Goal: Transaction & Acquisition: Purchase product/service

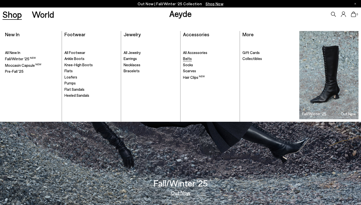
click at [187, 59] on span "Belts" at bounding box center [187, 58] width 9 height 5
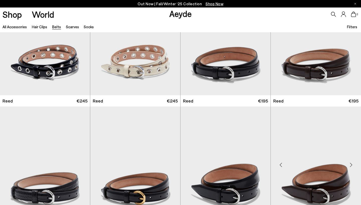
scroll to position [49, 0]
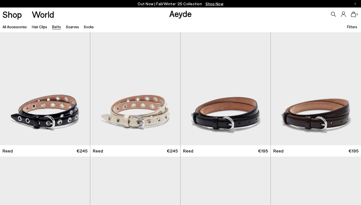
click at [351, 27] on span "Filters" at bounding box center [352, 27] width 10 height 5
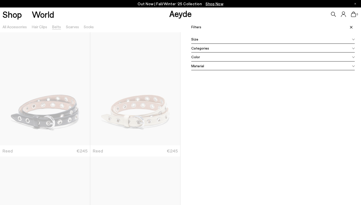
click at [226, 54] on div "Color" at bounding box center [272, 57] width 163 height 9
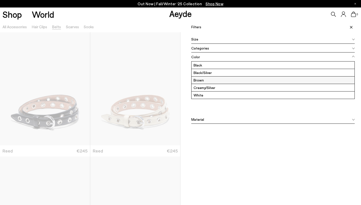
click at [201, 79] on label "Brown" at bounding box center [272, 80] width 163 height 7
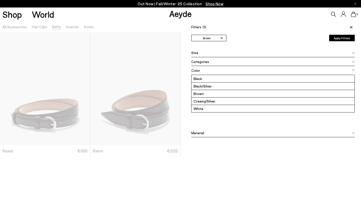
click at [340, 37] on button "Apply Filters" at bounding box center [342, 38] width 26 height 7
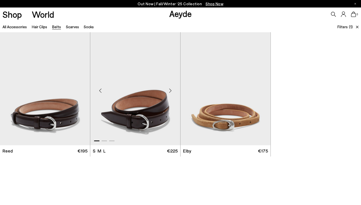
click at [116, 122] on img "1 / 3" at bounding box center [135, 88] width 90 height 113
click at [35, 84] on img "1 / 3" at bounding box center [45, 88] width 90 height 113
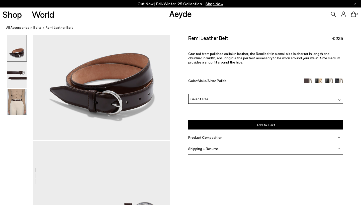
scroll to position [71, 0]
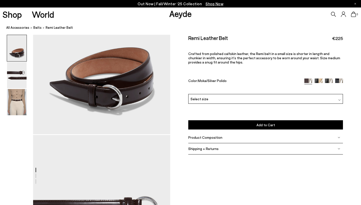
click at [211, 96] on div "Select size" at bounding box center [265, 99] width 155 height 10
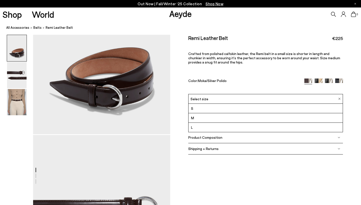
click at [195, 120] on li "M" at bounding box center [265, 118] width 154 height 10
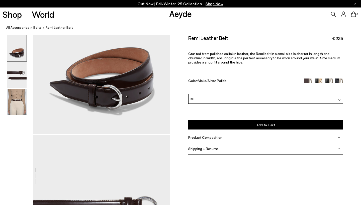
click at [198, 136] on span "Product Composition" at bounding box center [205, 137] width 34 height 4
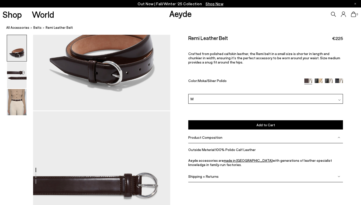
scroll to position [165, 0]
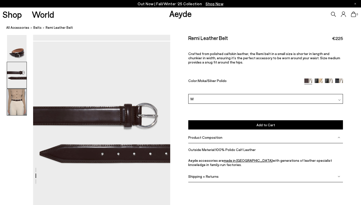
click at [15, 104] on img at bounding box center [17, 102] width 20 height 26
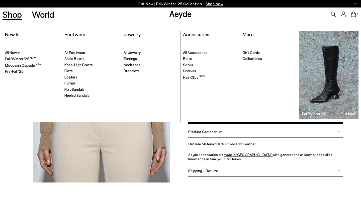
scroll to position [71, 0]
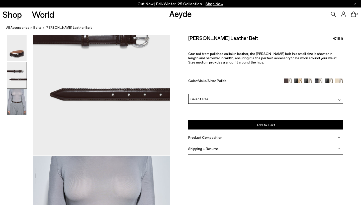
scroll to position [177, 0]
